Goal: Information Seeking & Learning: Learn about a topic

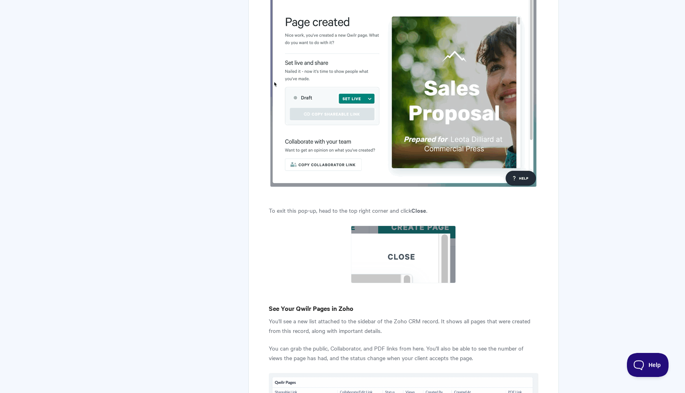
scroll to position [4821, 0]
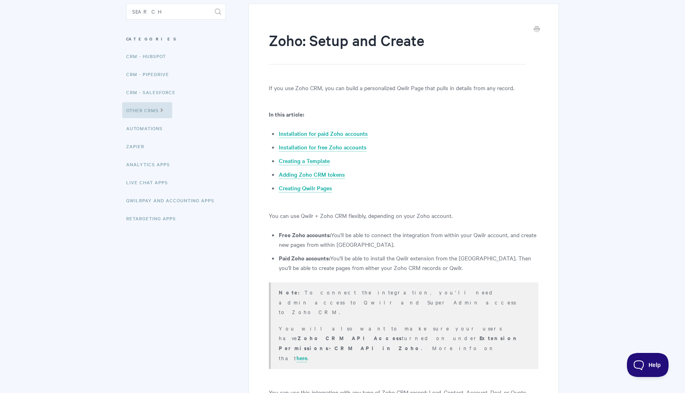
scroll to position [0, 0]
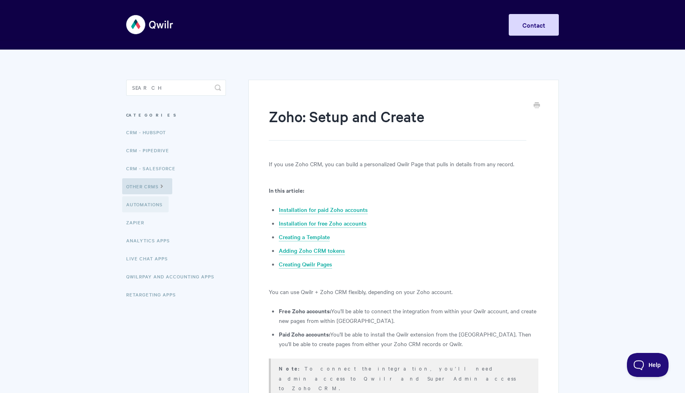
click at [146, 206] on link "Automations" at bounding box center [145, 204] width 46 height 16
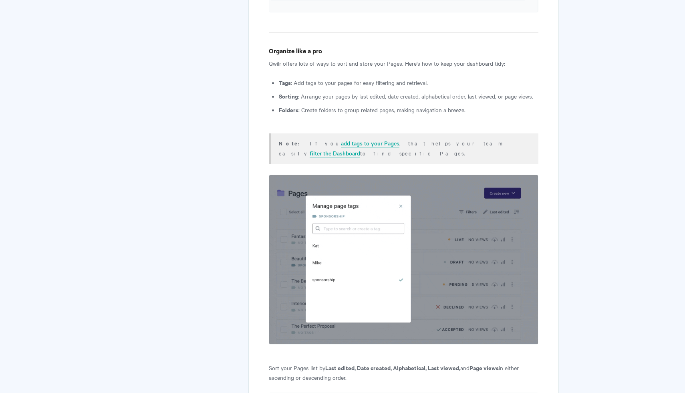
scroll to position [888, 0]
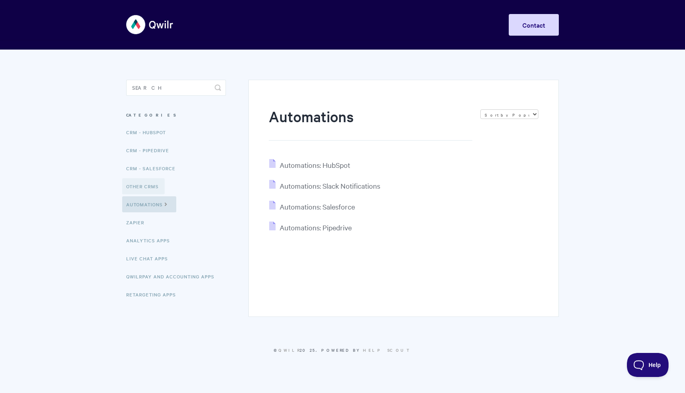
click at [154, 189] on link "Other CRMs" at bounding box center [143, 186] width 42 height 16
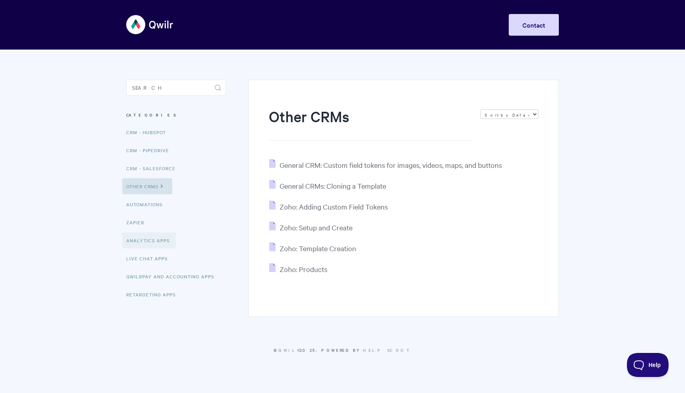
click at [155, 243] on link "Analytics Apps" at bounding box center [149, 240] width 54 height 16
